Goal: Transaction & Acquisition: Purchase product/service

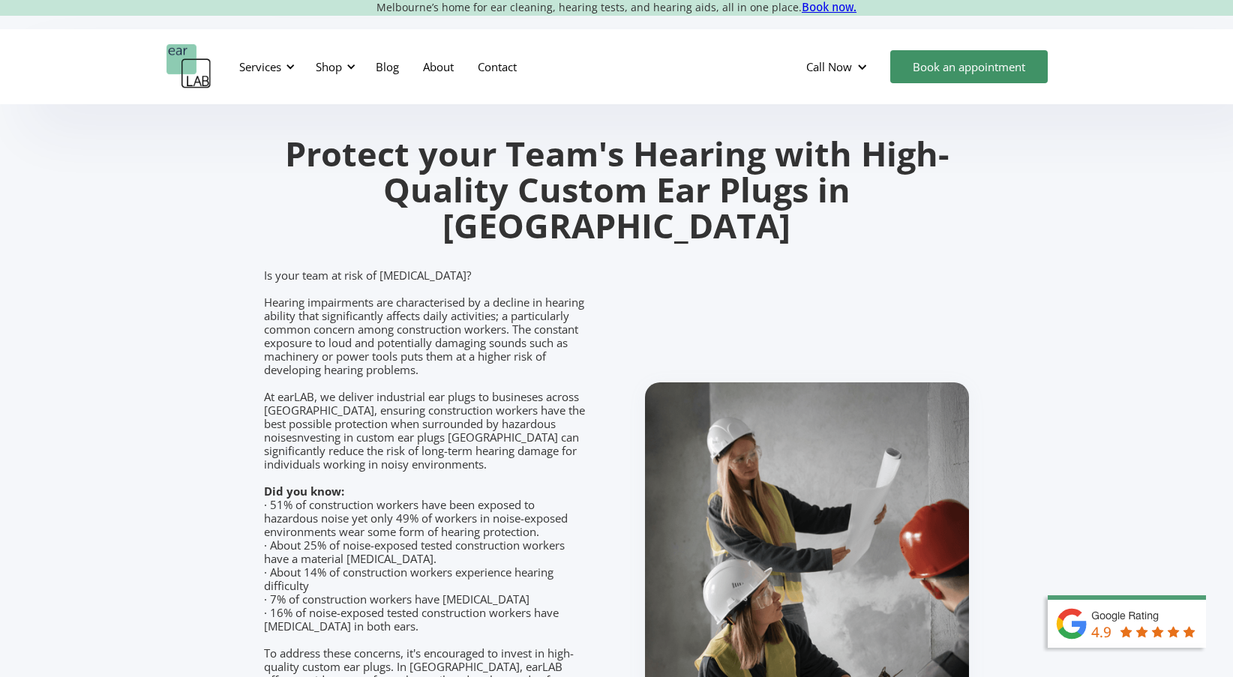
scroll to position [1703, 0]
click at [332, 59] on div "Shop" at bounding box center [329, 66] width 26 height 15
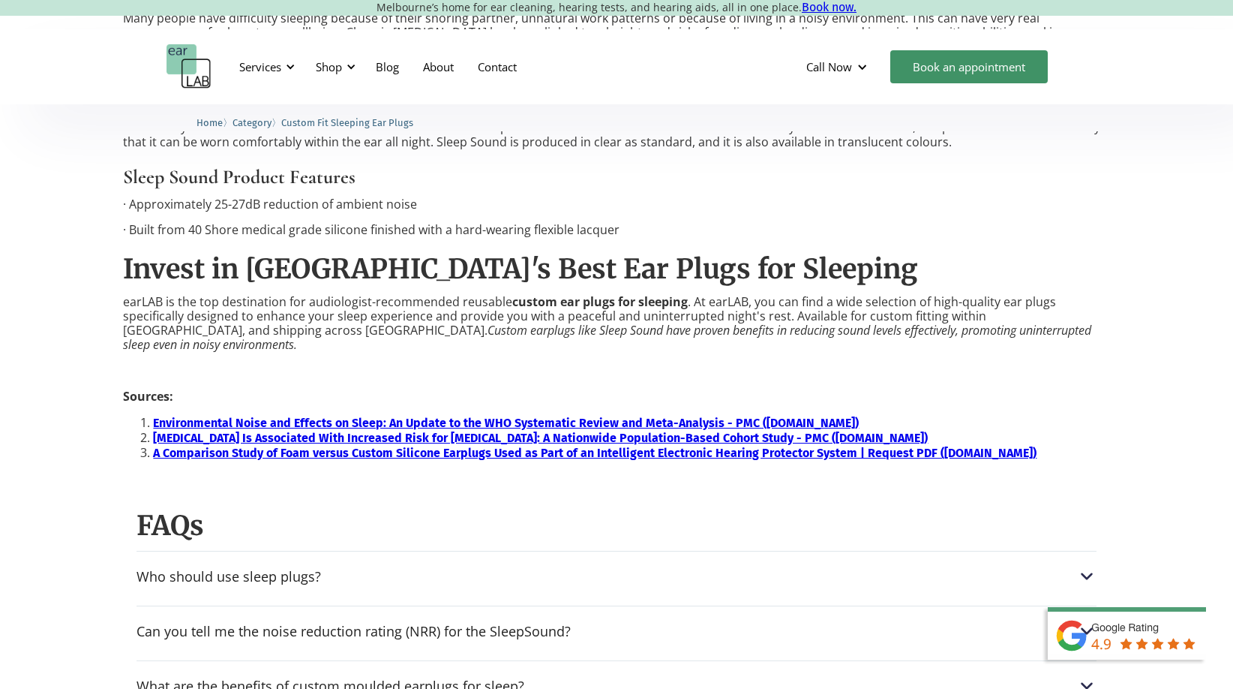
scroll to position [1287, 0]
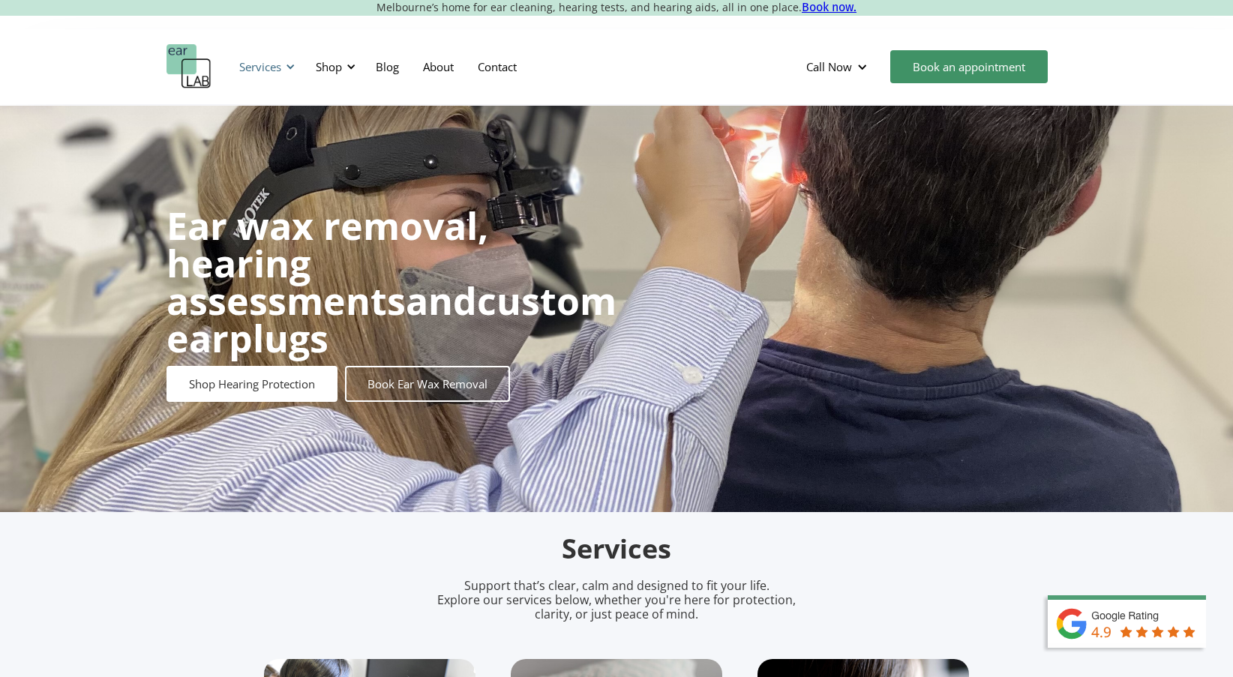
click at [293, 65] on div at bounding box center [290, 67] width 11 height 11
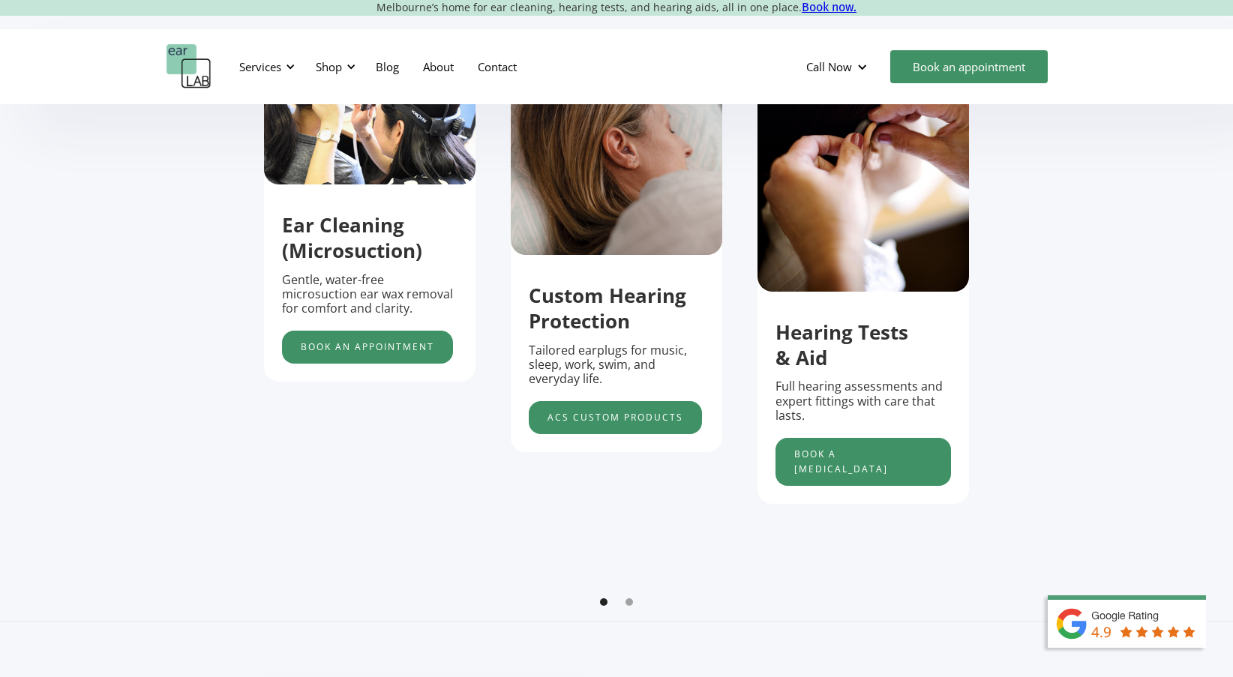
scroll to position [617, 0]
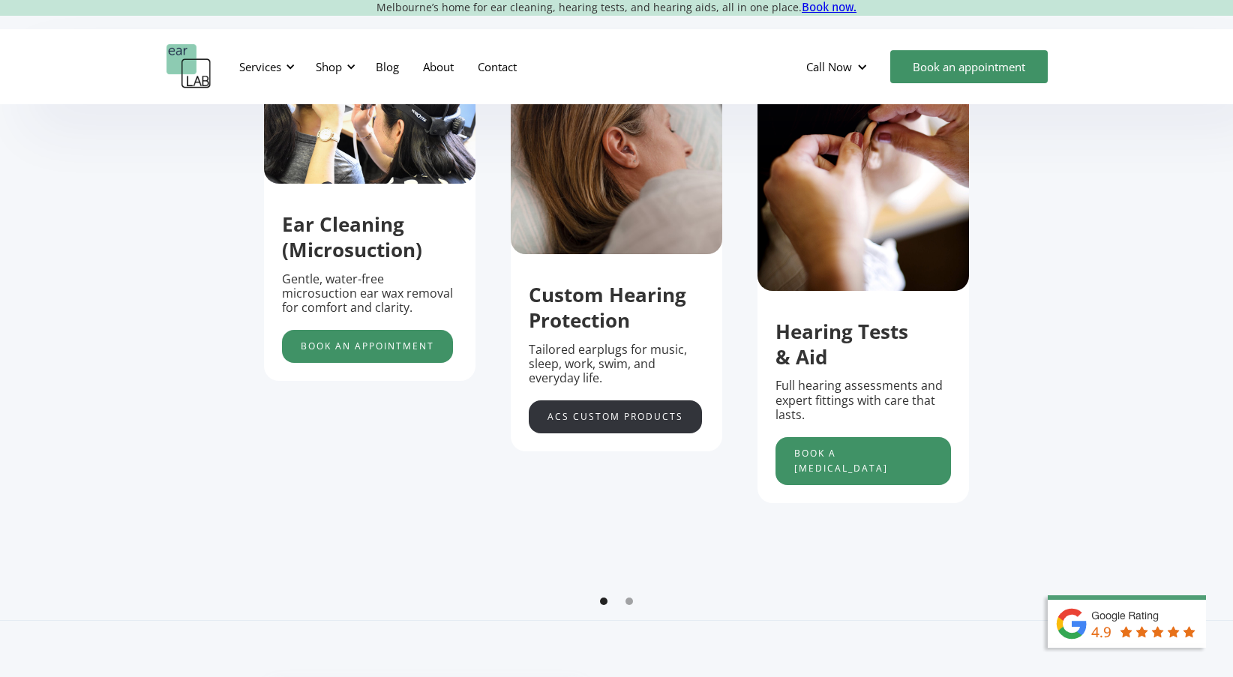
click at [618, 430] on link "acs custom products" at bounding box center [615, 417] width 173 height 33
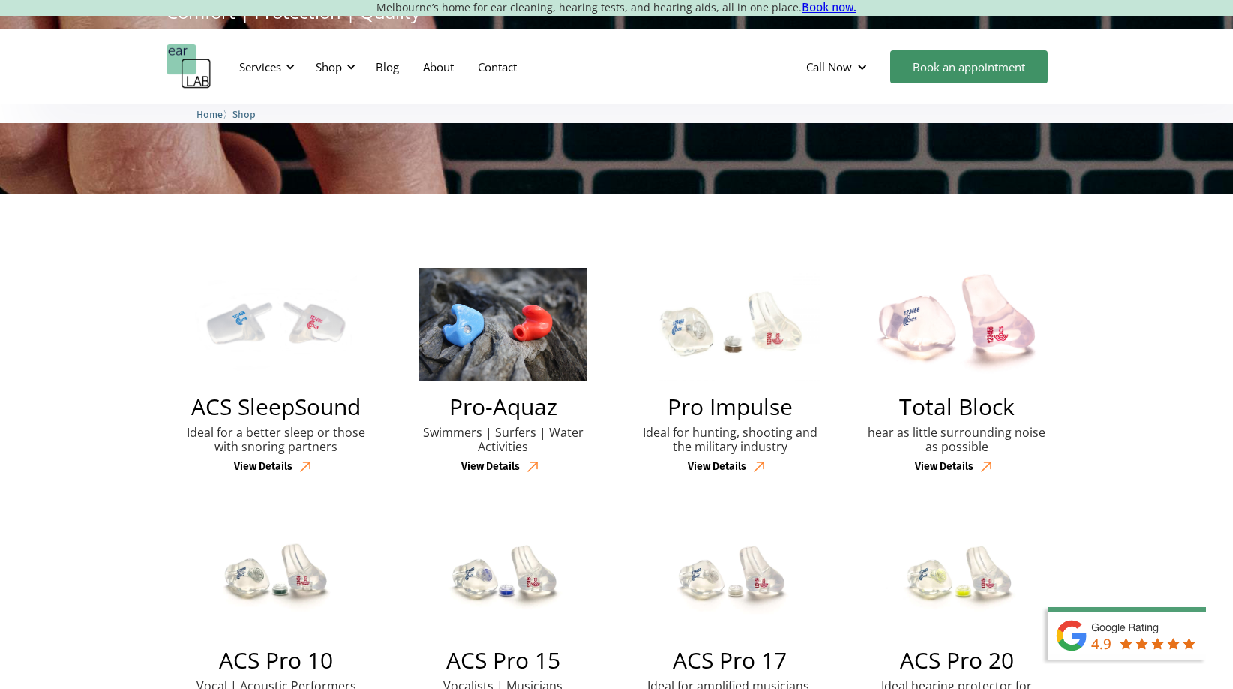
scroll to position [260, 0]
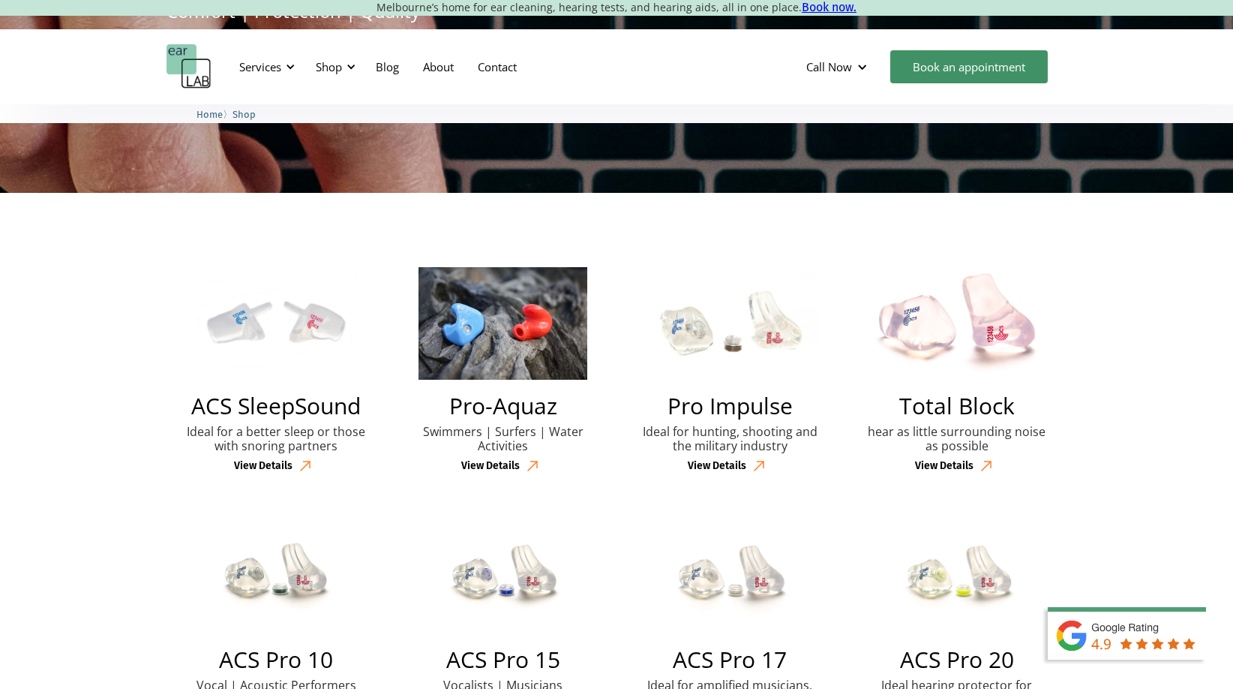
click at [275, 466] on div "View Details" at bounding box center [263, 466] width 59 height 13
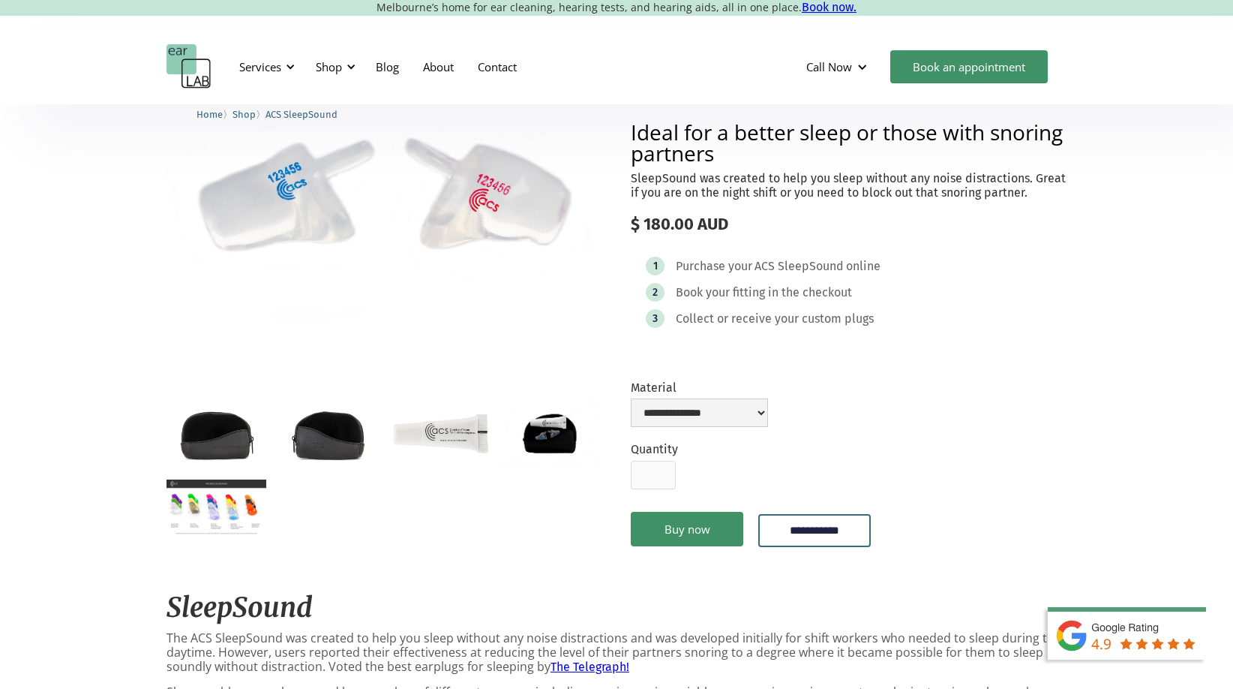
scroll to position [409, 0]
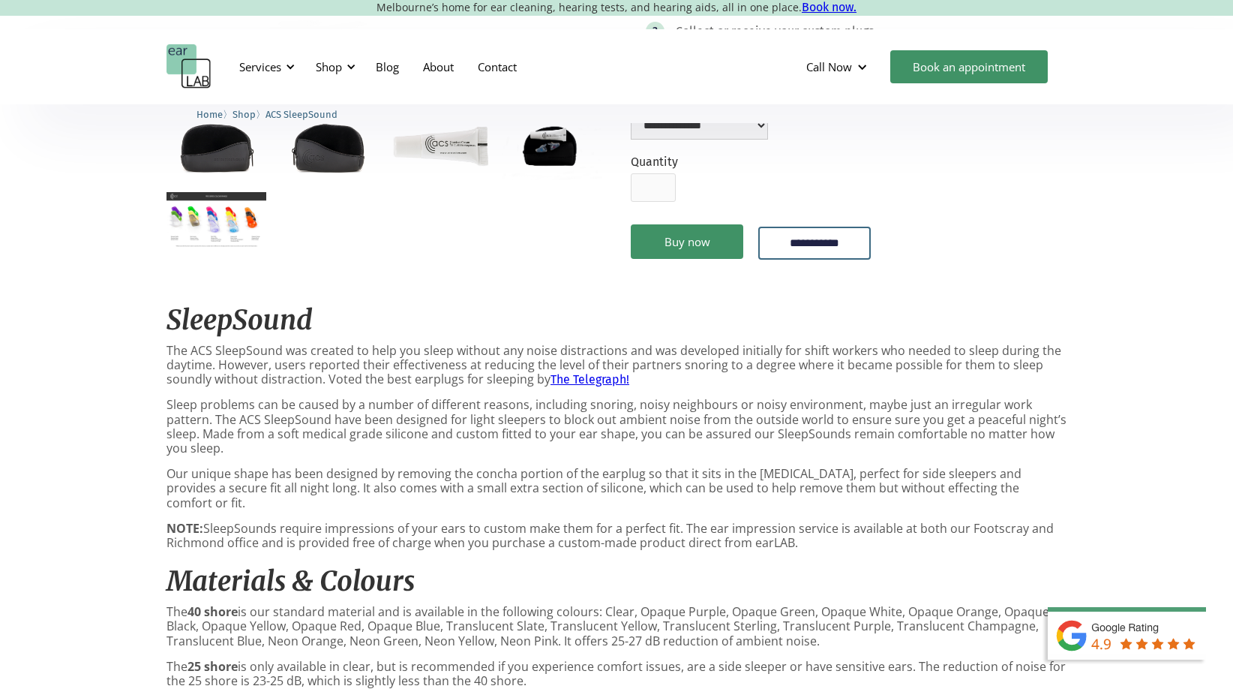
click at [221, 218] on img "open lightbox" at bounding box center [217, 220] width 100 height 56
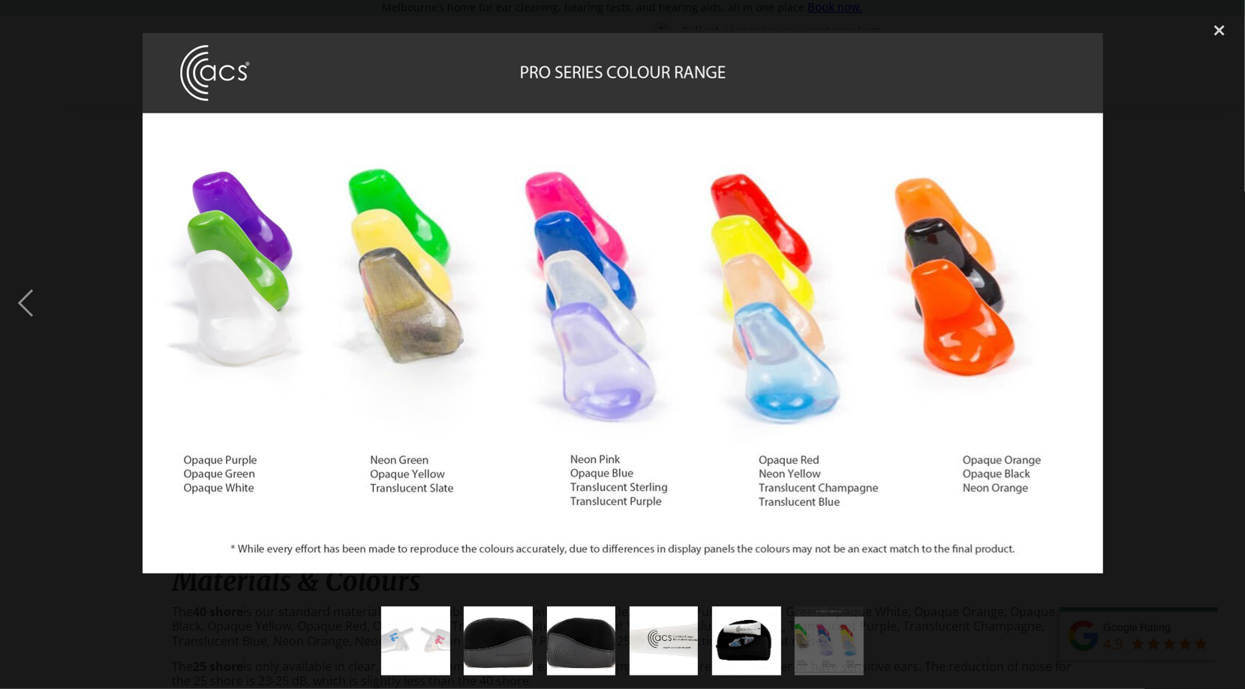
click at [95, 523] on div at bounding box center [622, 303] width 1245 height 578
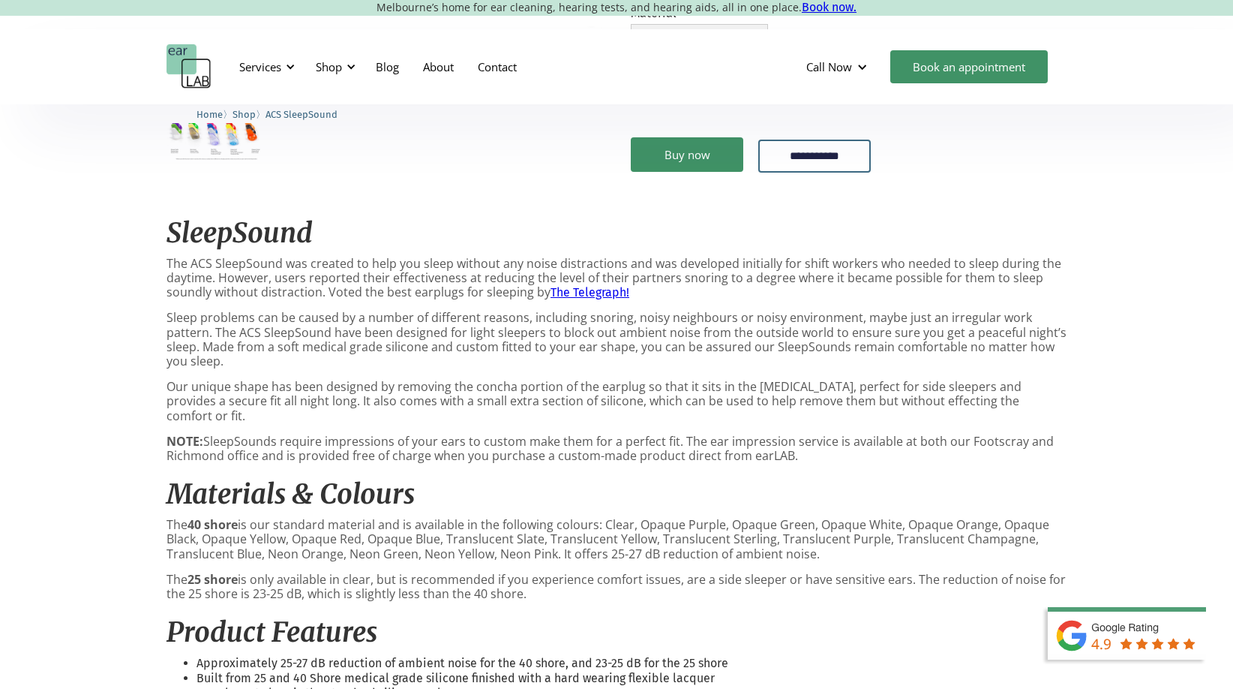
scroll to position [497, 0]
